Goal: Task Accomplishment & Management: Manage account settings

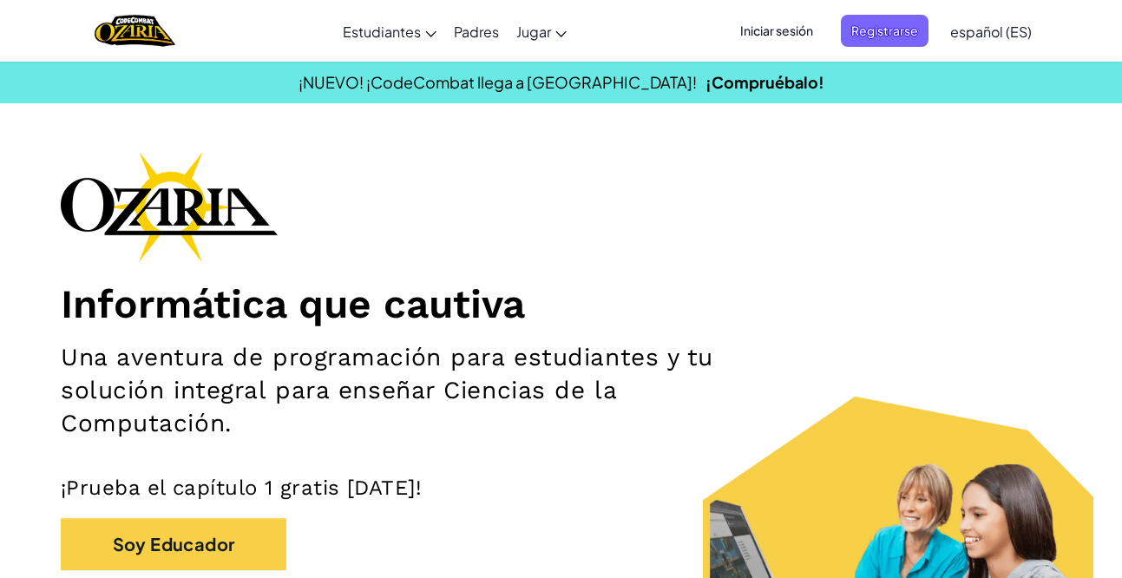
click at [784, 33] on span "Iniciar sesión" at bounding box center [777, 31] width 94 height 32
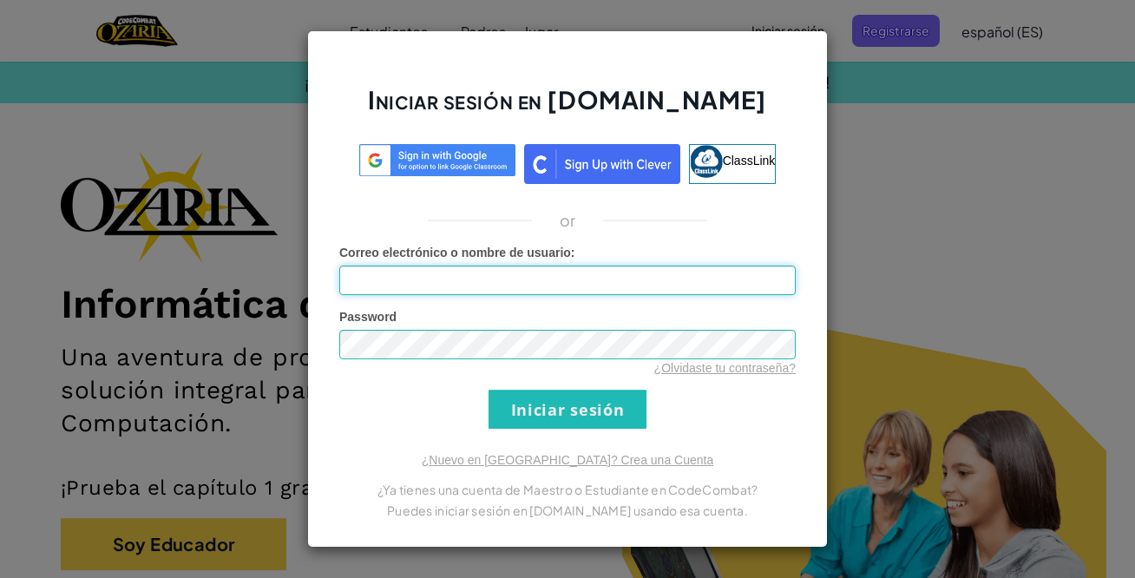
type input "[EMAIL_ADDRESS][DOMAIN_NAME]"
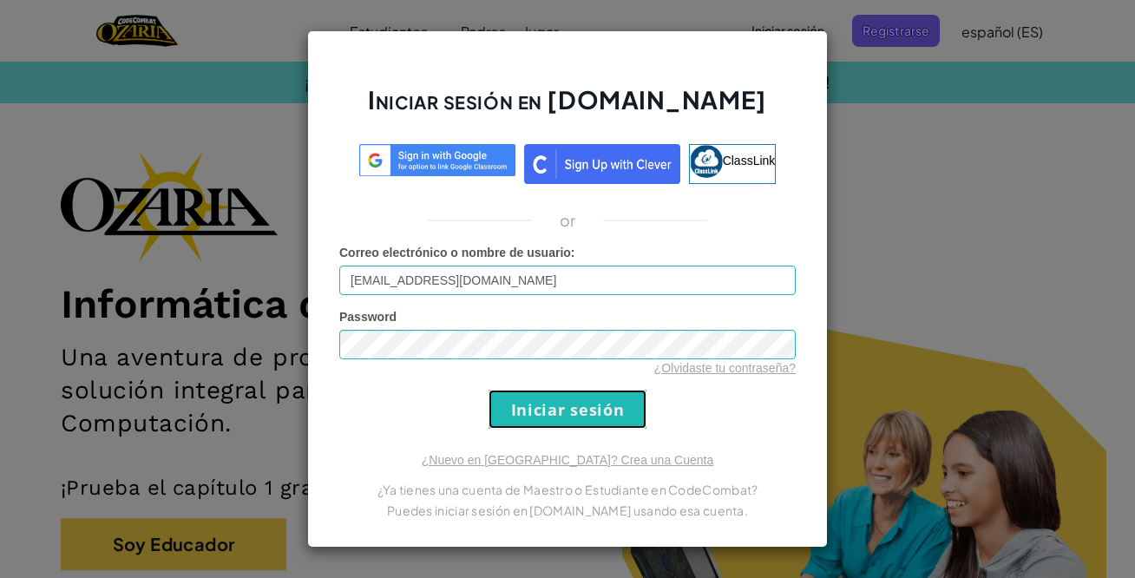
click at [602, 399] on input "Iniciar sesión" at bounding box center [568, 409] width 158 height 39
